Goal: Task Accomplishment & Management: Manage account settings

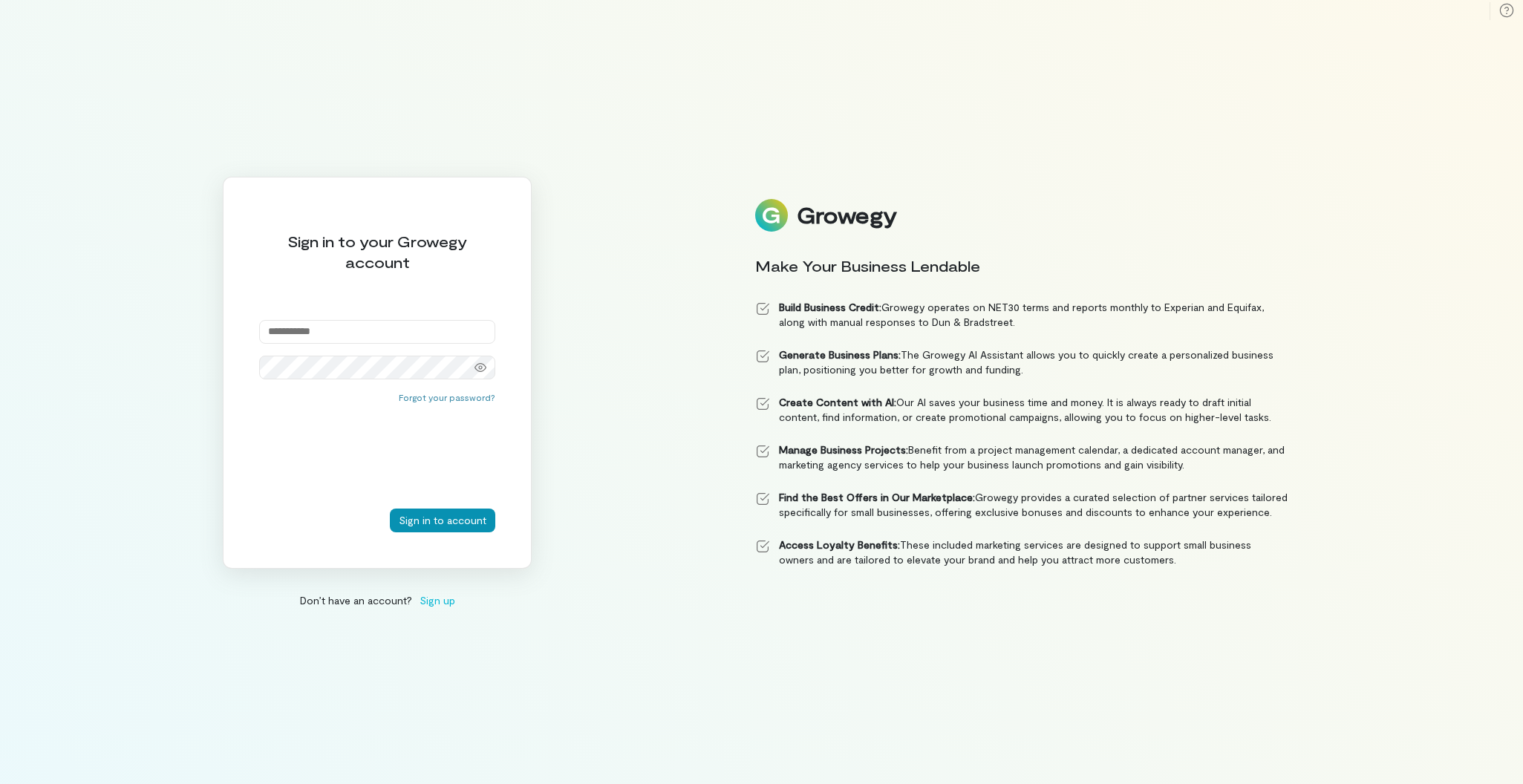
type input "**********"
click at [433, 520] on button "Sign in to account" at bounding box center [443, 521] width 105 height 24
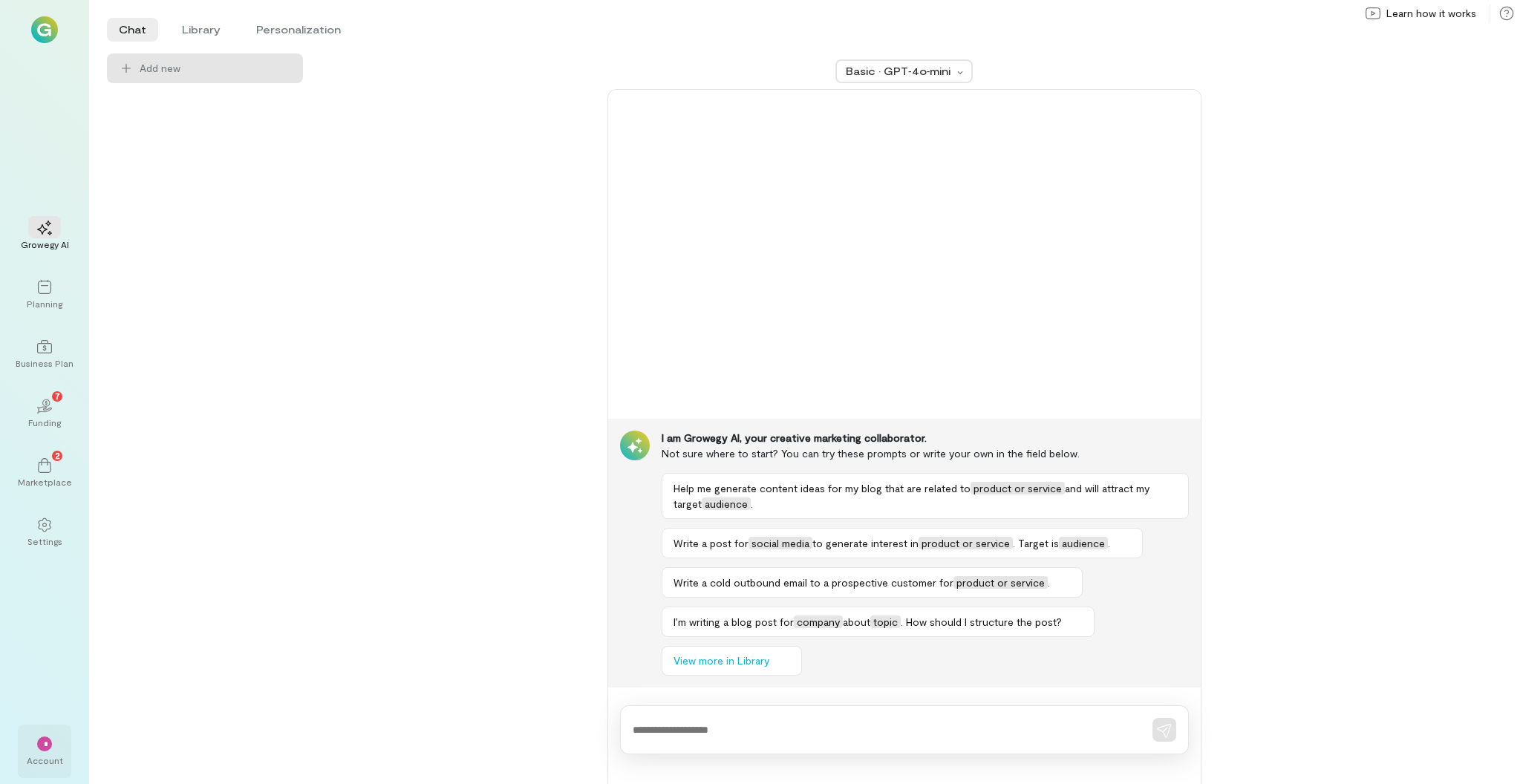
click at [46, 745] on div "*" at bounding box center [44, 744] width 15 height 15
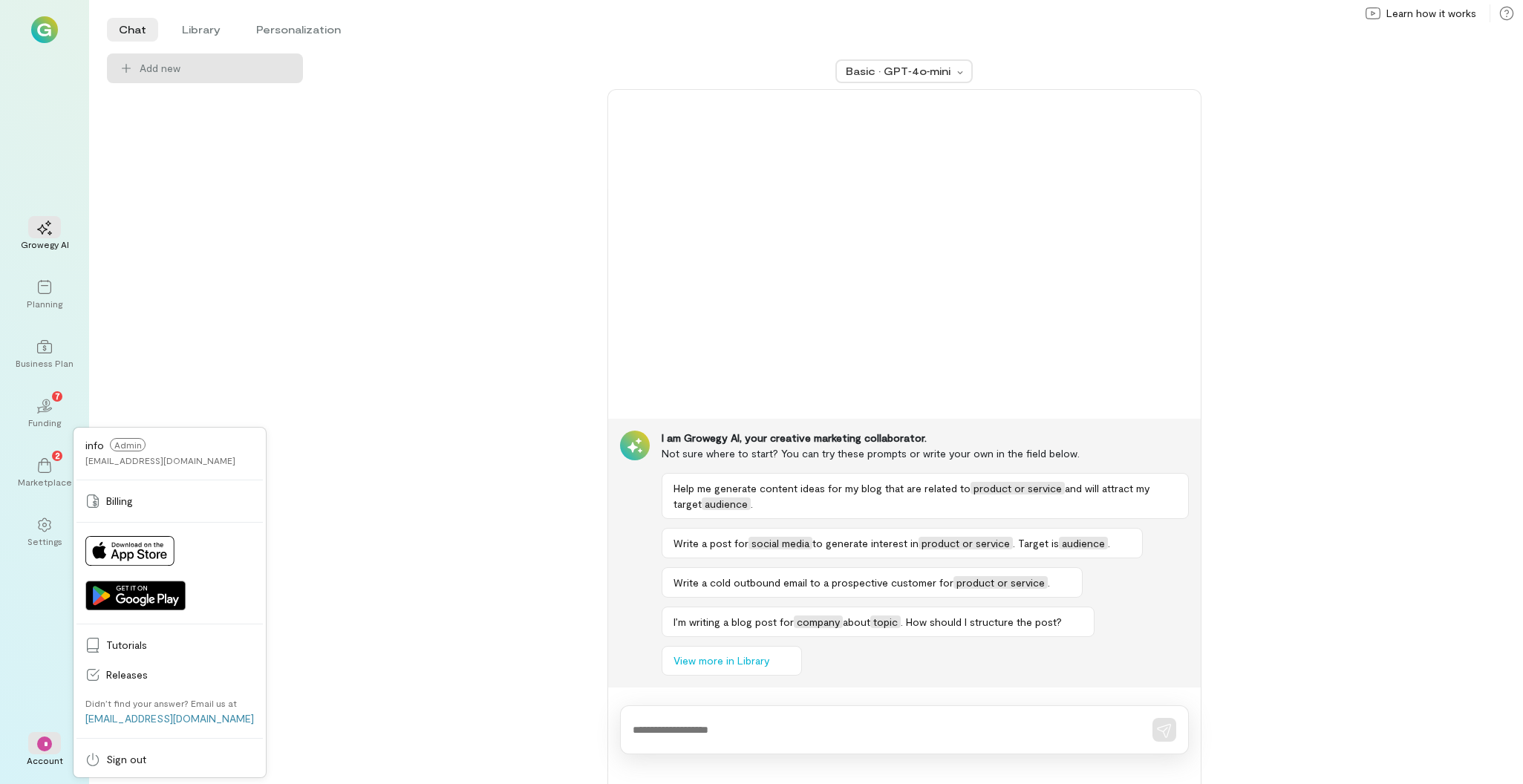
click at [416, 304] on div "Basic · GPT‑4o‑mini I am Growegy AI, your creative marketing collaborator. Not …" at bounding box center [904, 418] width 1167 height 731
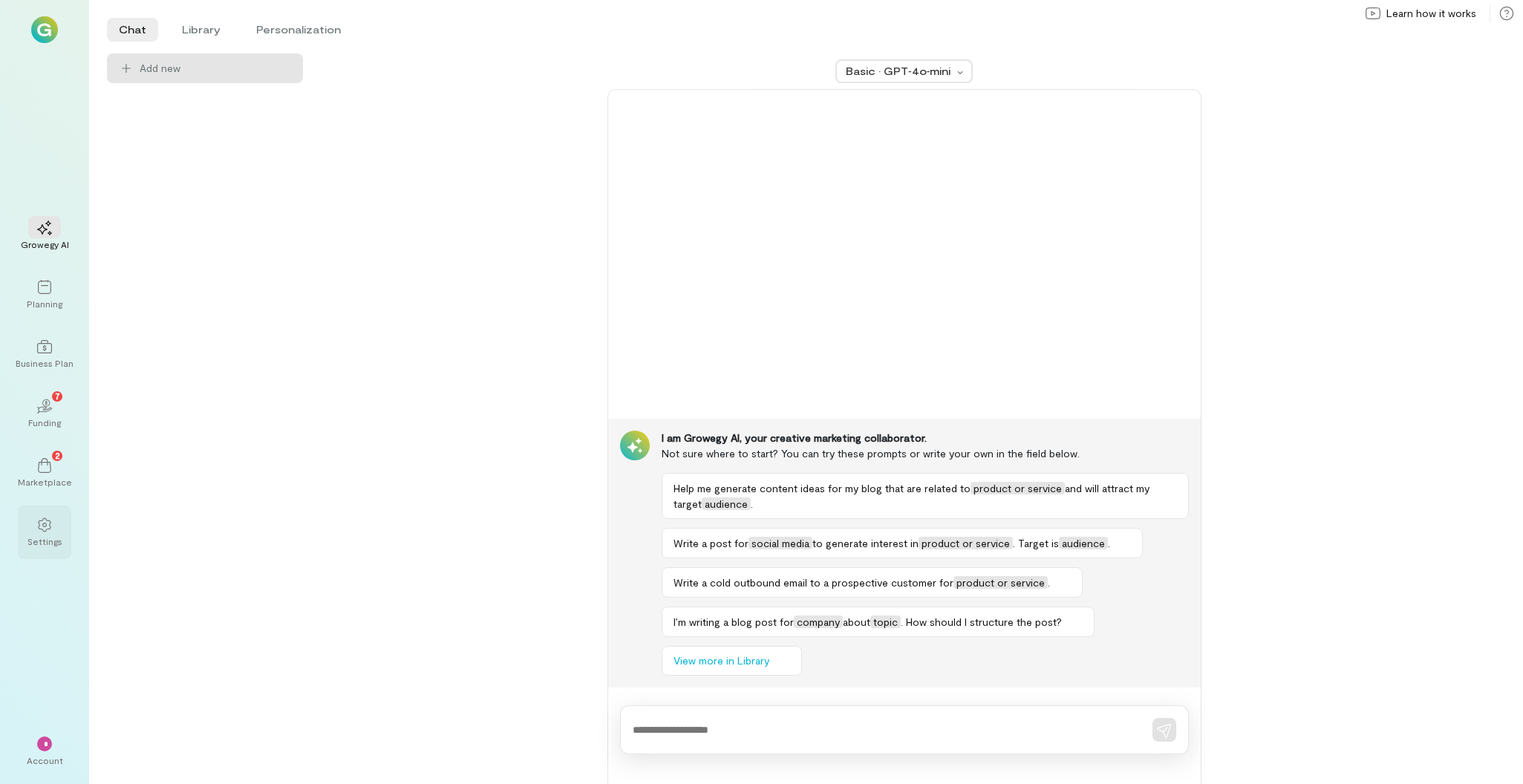
click at [53, 533] on div at bounding box center [45, 524] width 33 height 22
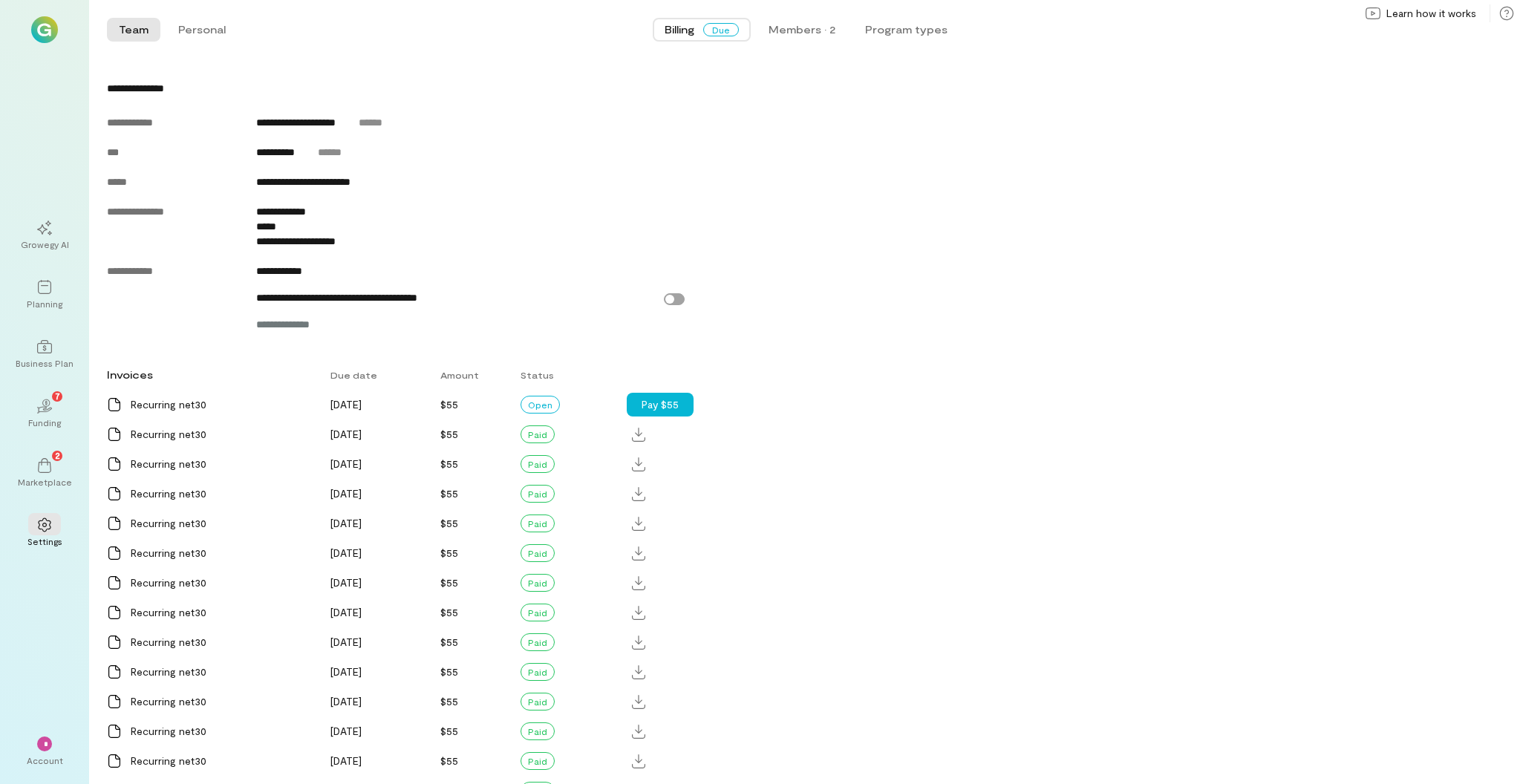
scroll to position [762, 0]
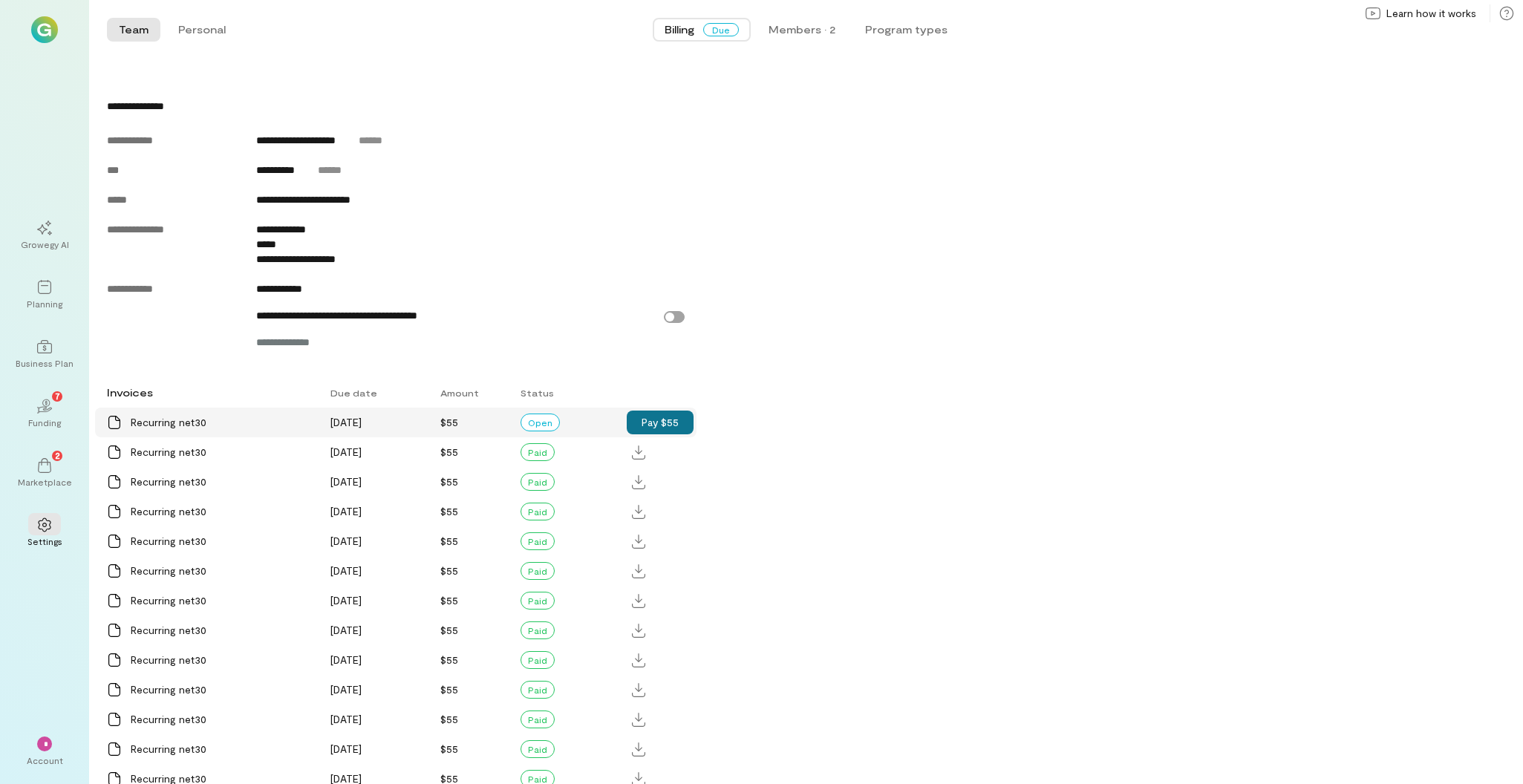
click at [660, 434] on button "Pay $55" at bounding box center [660, 422] width 67 height 24
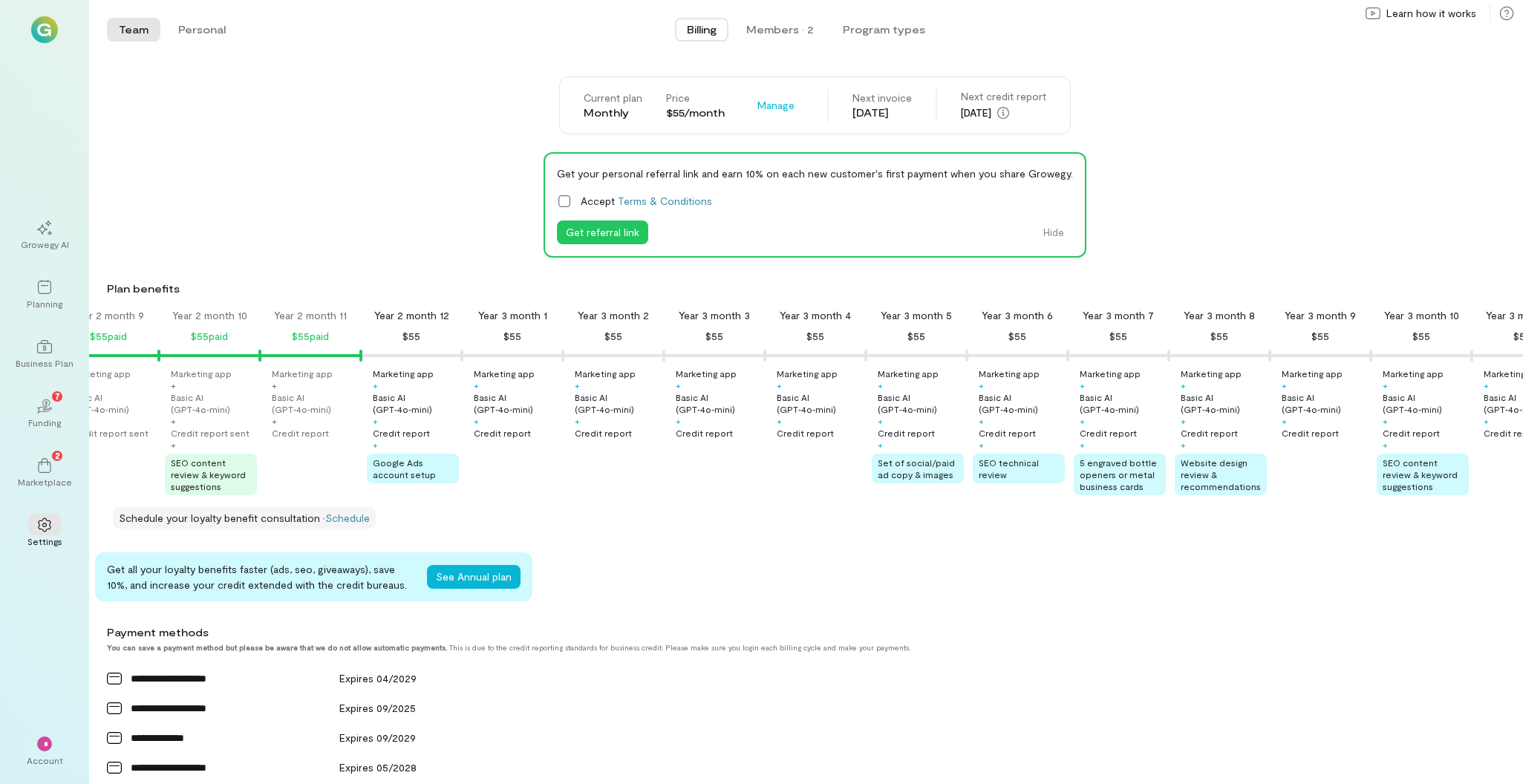
scroll to position [0, 0]
